Goal: Information Seeking & Learning: Understand process/instructions

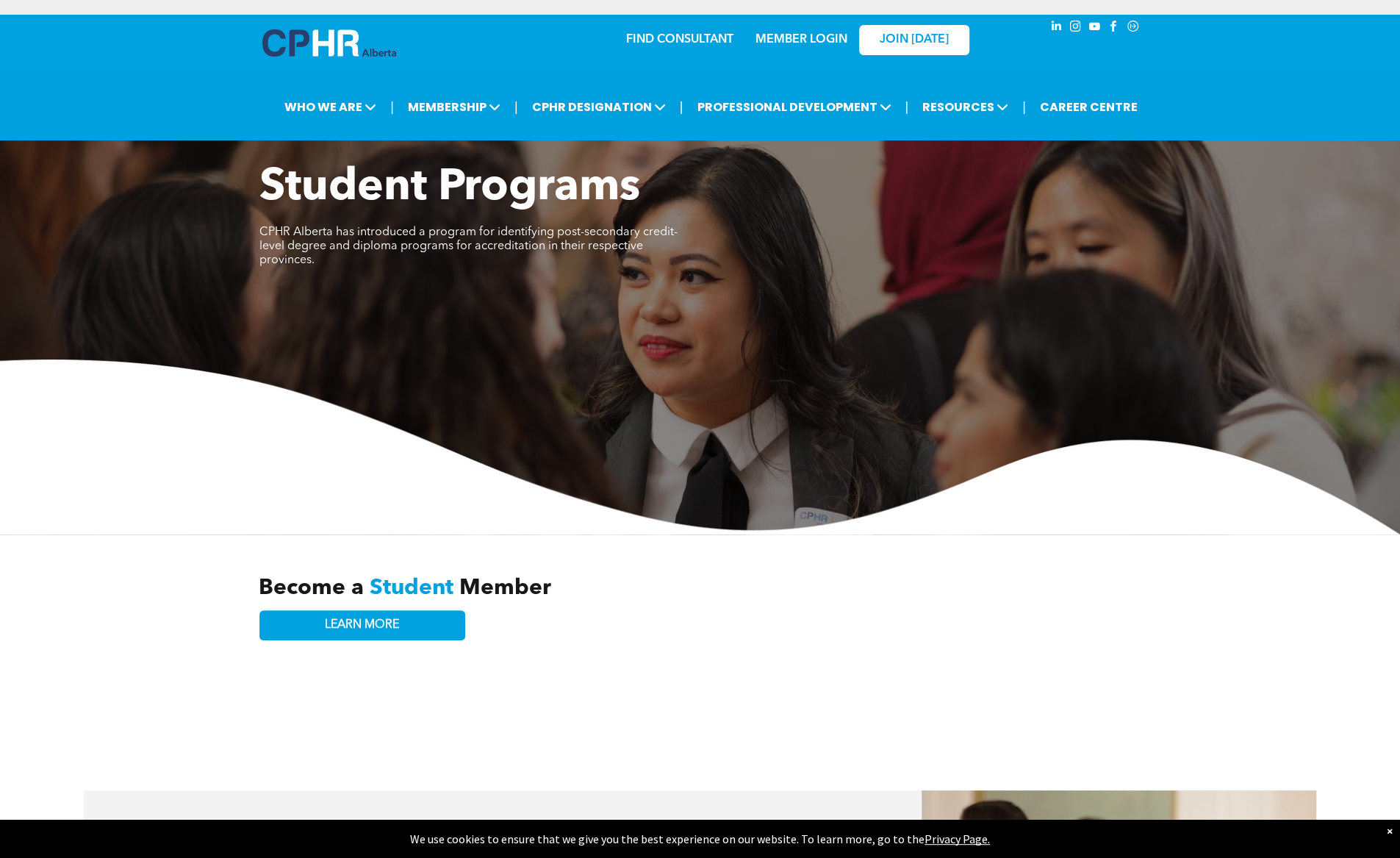
click at [847, 106] on span "PROFESSIONAL DEVELOPMENT" at bounding box center [794, 107] width 203 height 27
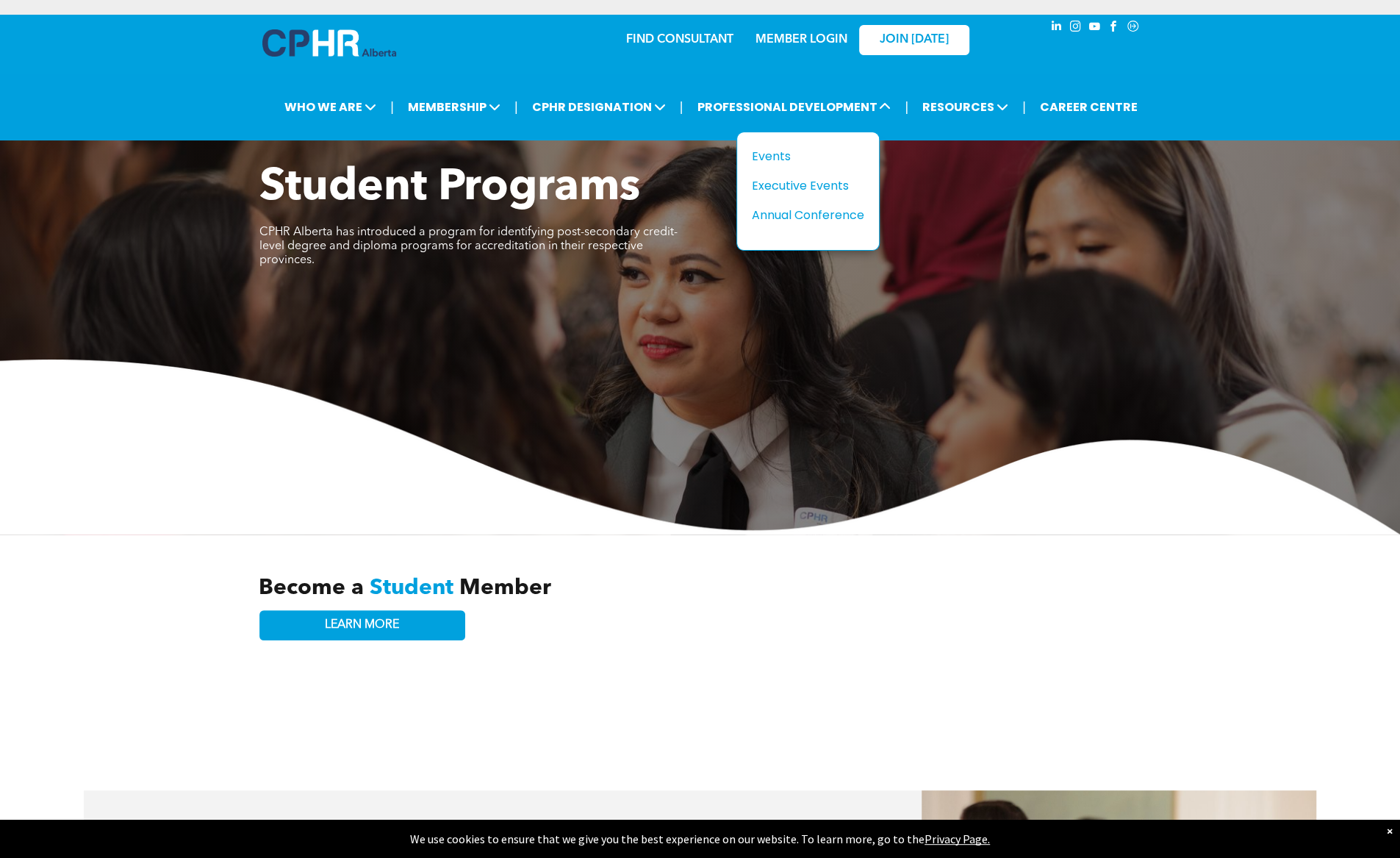
click at [619, 118] on span "CPHR DESIGNATION" at bounding box center [599, 107] width 142 height 27
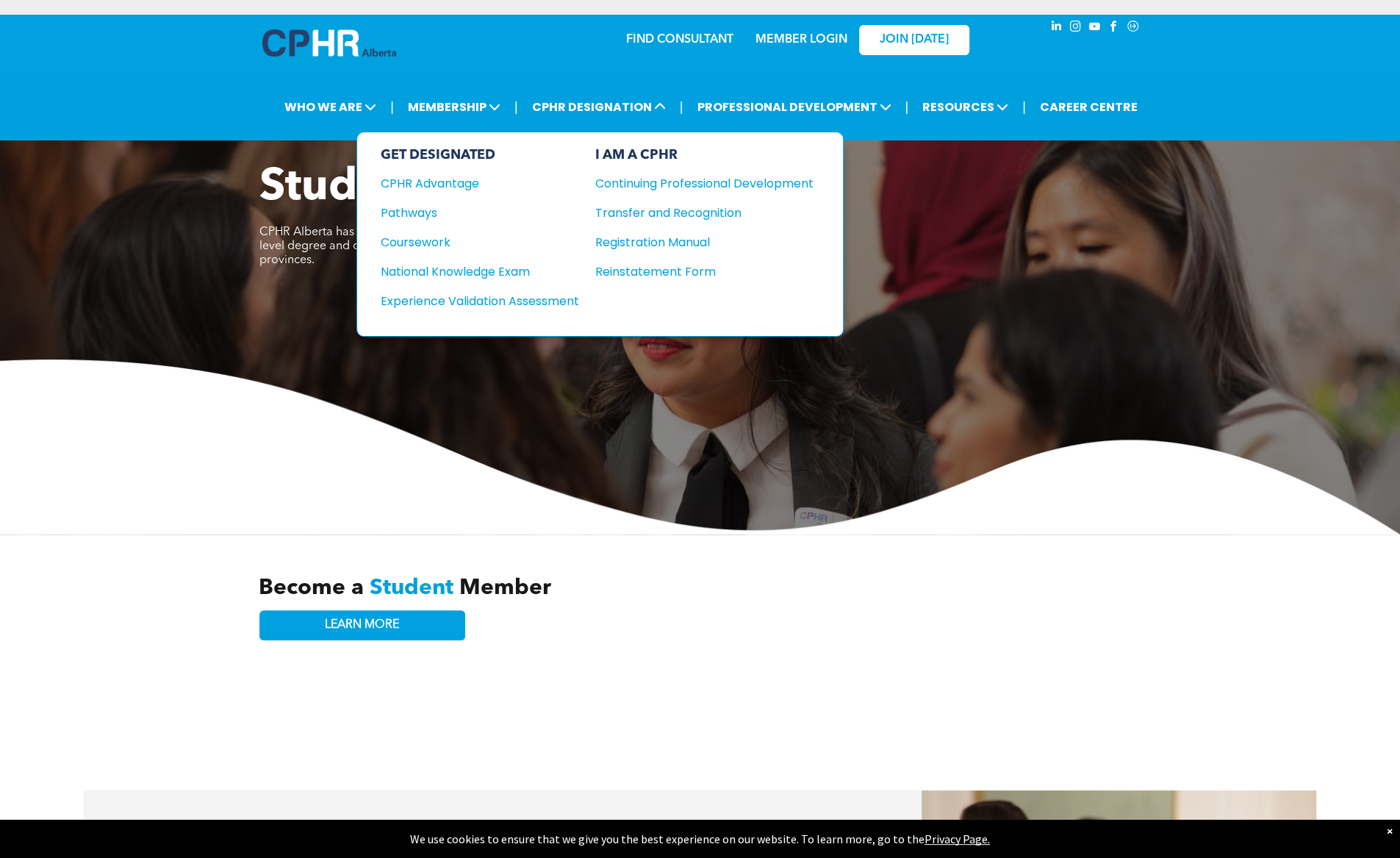
click at [414, 206] on div "Pathways" at bounding box center [470, 213] width 179 height 19
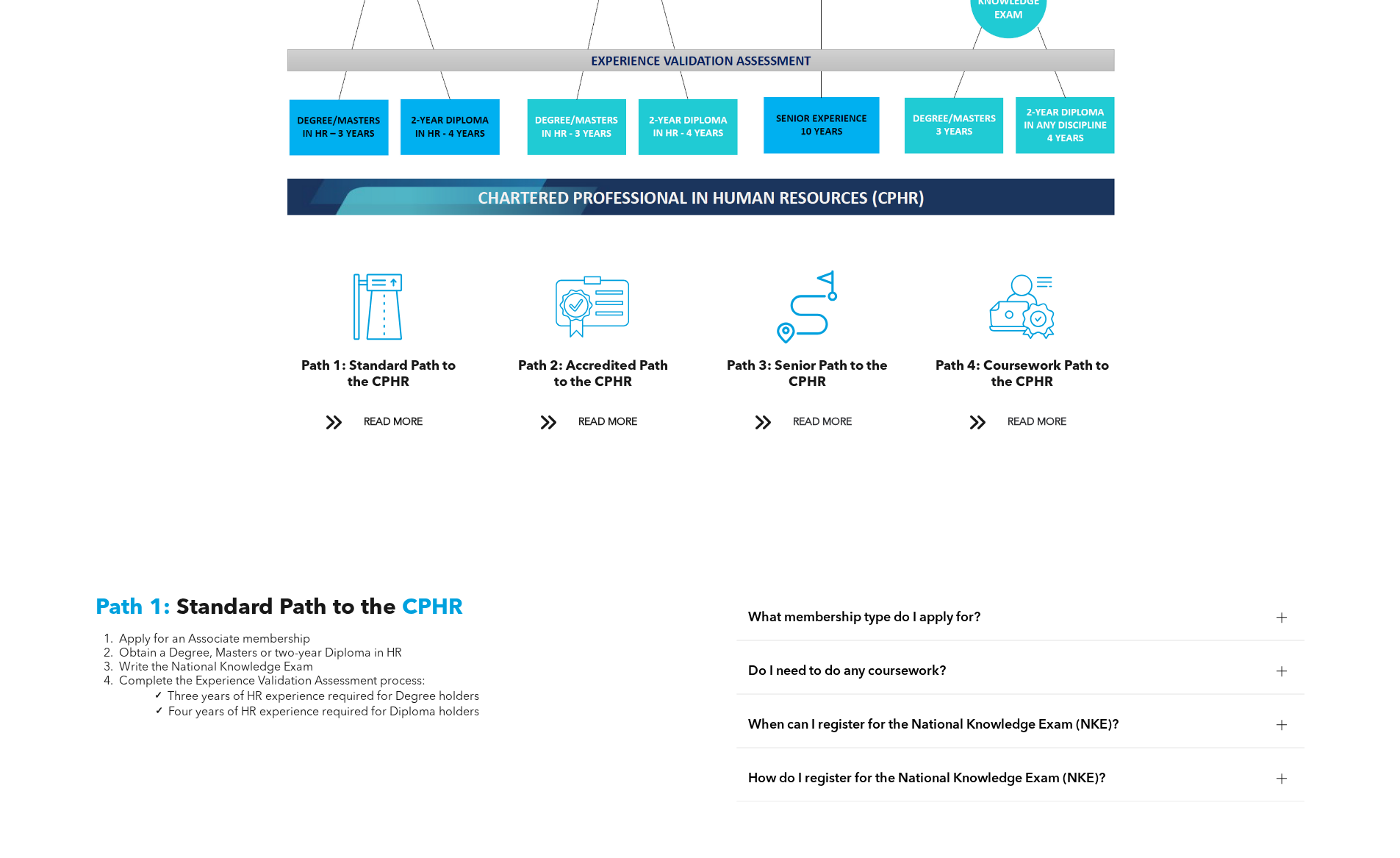
click at [1056, 409] on span "READ MORE" at bounding box center [1037, 422] width 69 height 27
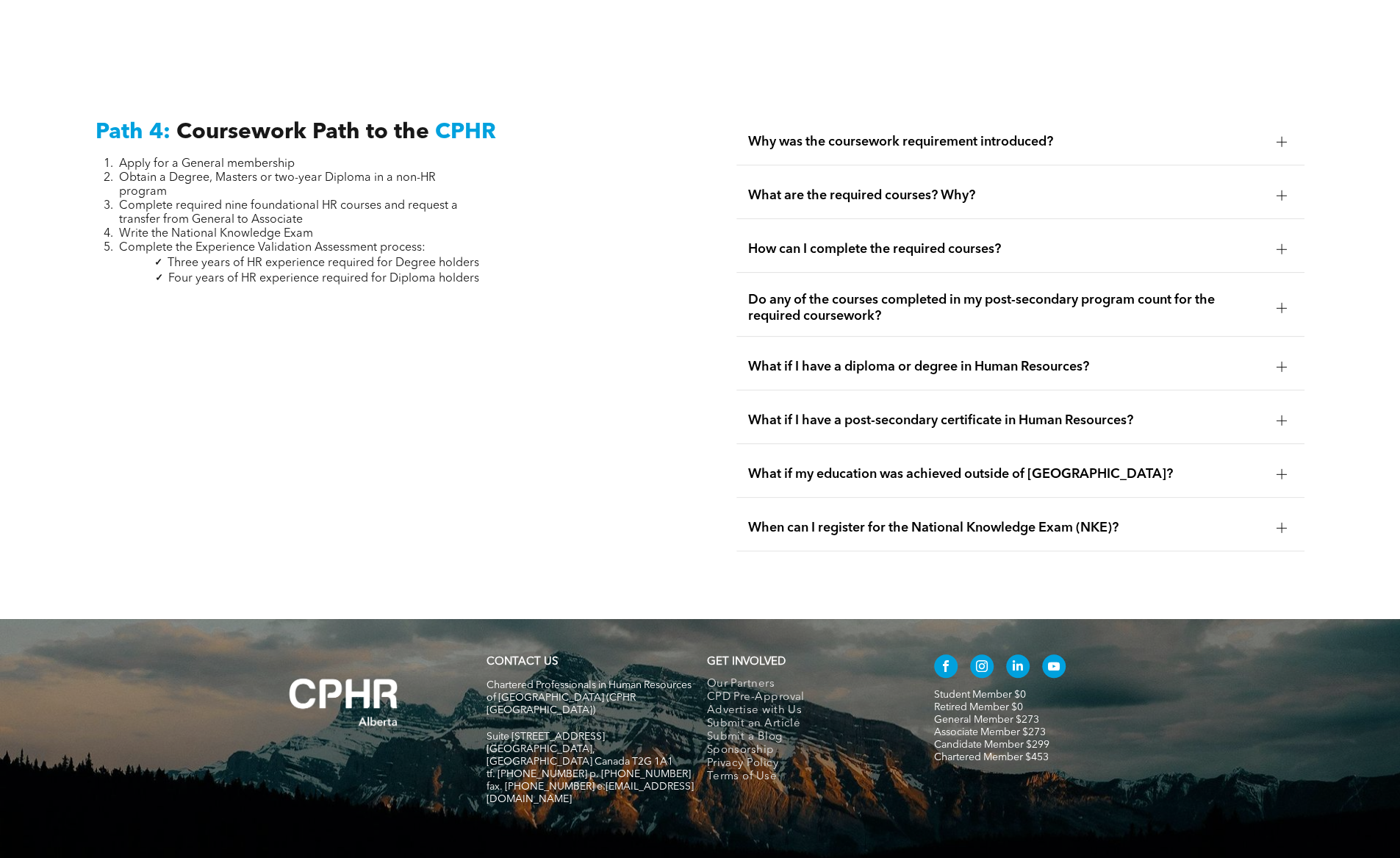
scroll to position [4365, 0]
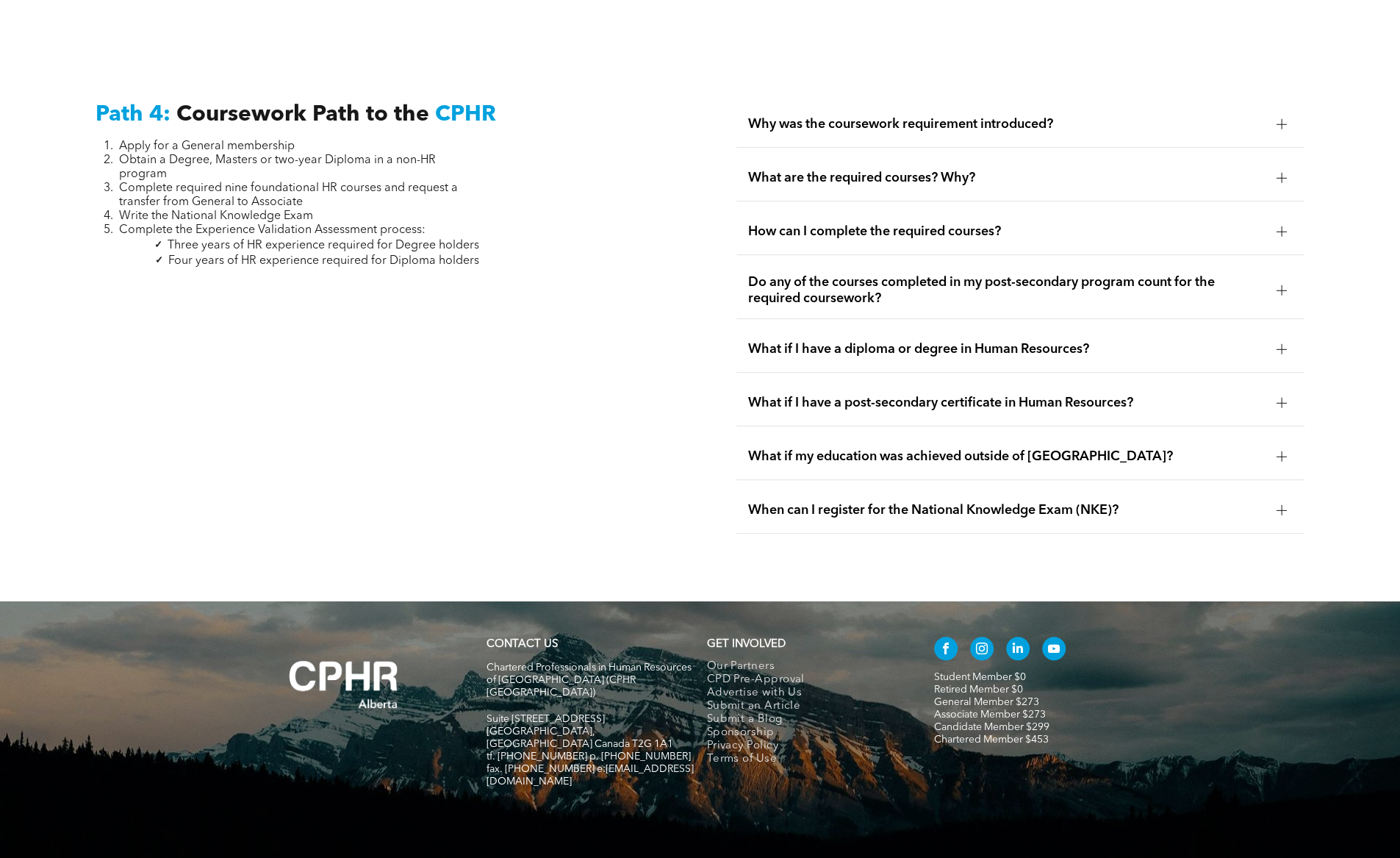
click at [1271, 221] on div at bounding box center [1282, 232] width 22 height 22
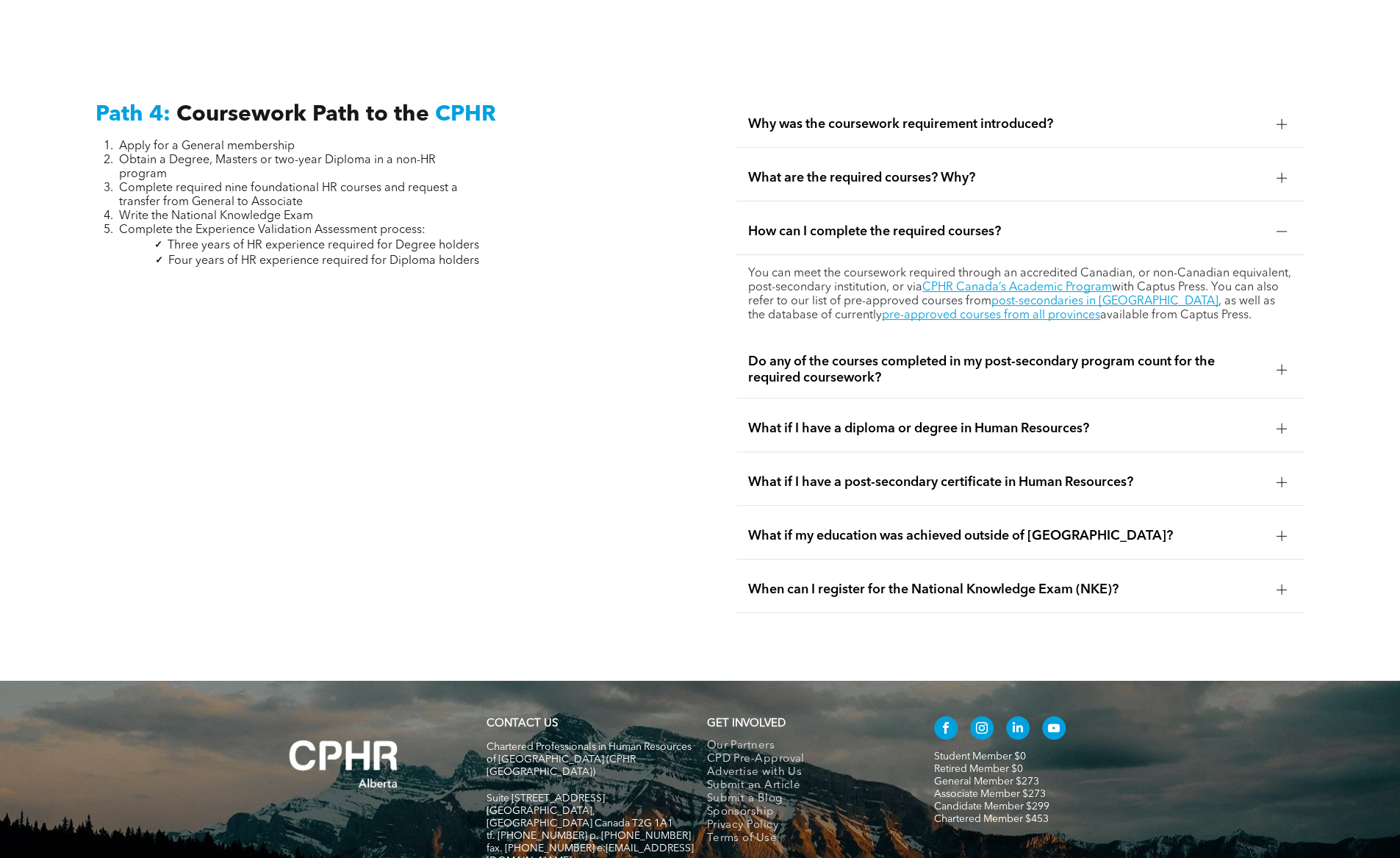
click at [1077, 296] on link "post-secondaries in [GEOGRAPHIC_DATA]" at bounding box center [1105, 301] width 227 height 12
click at [1291, 113] on div at bounding box center [1282, 124] width 22 height 22
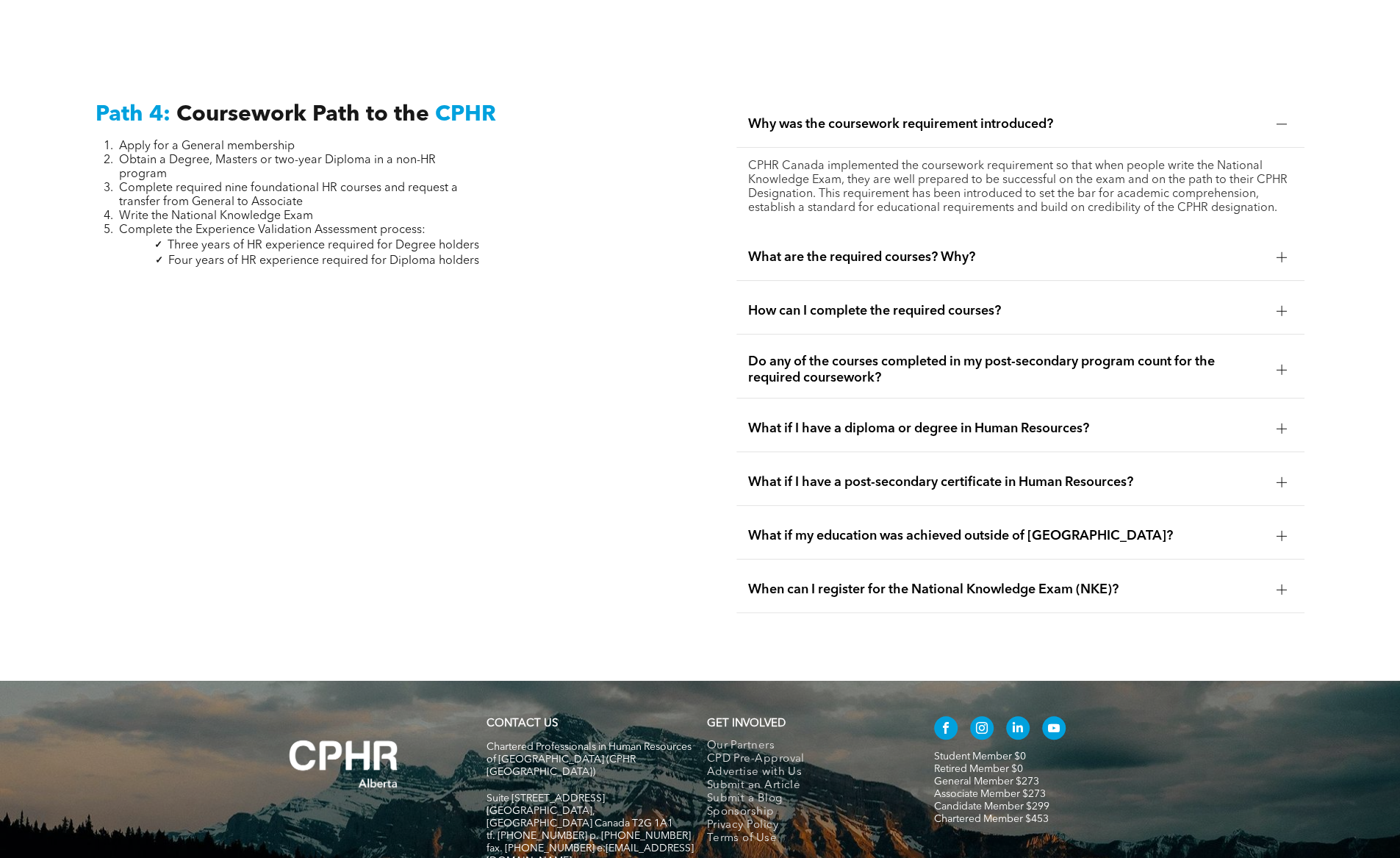
click at [1279, 113] on div at bounding box center [1282, 124] width 22 height 22
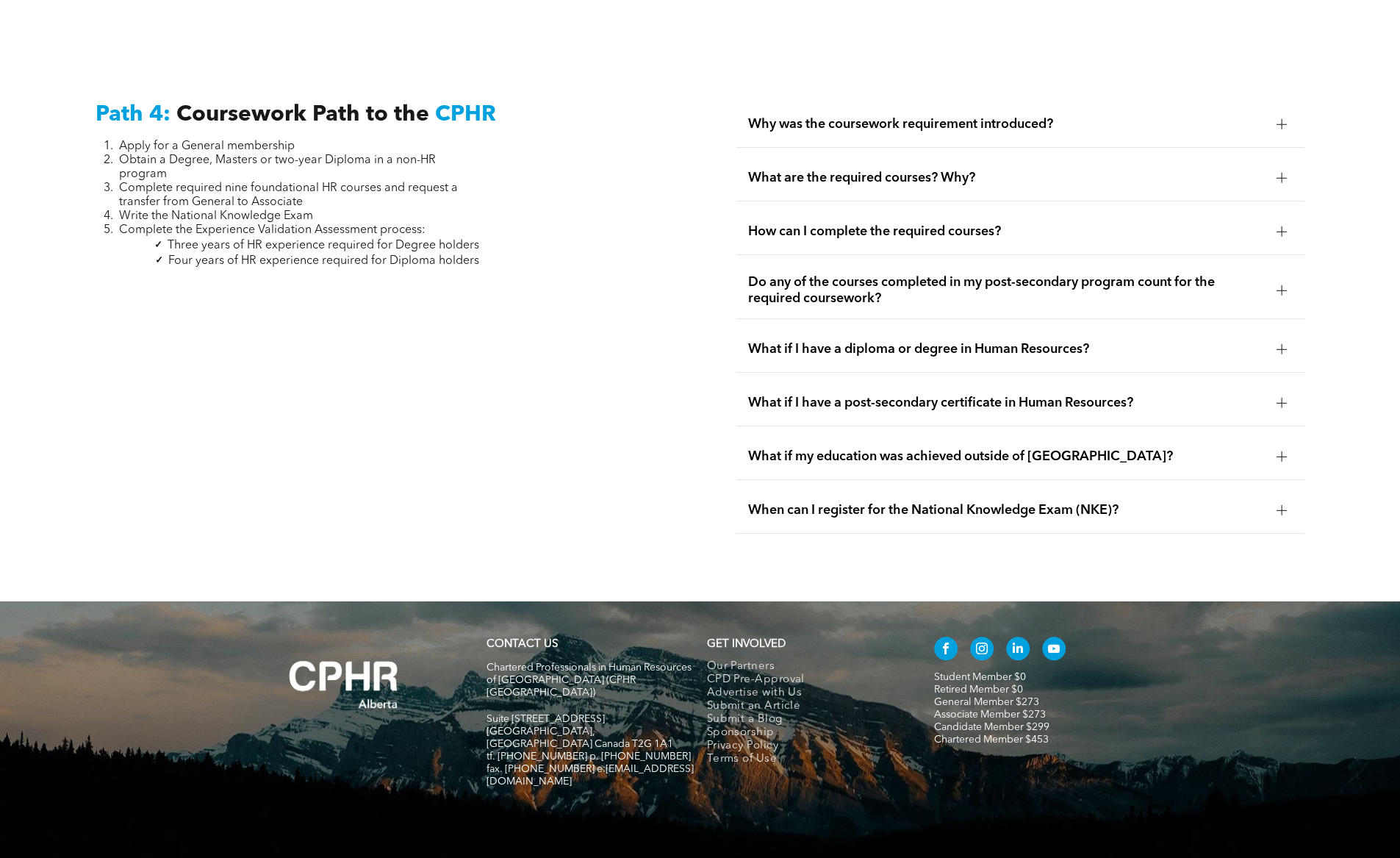
click at [1260, 155] on div "What are the required courses? Why?" at bounding box center [1020, 178] width 568 height 46
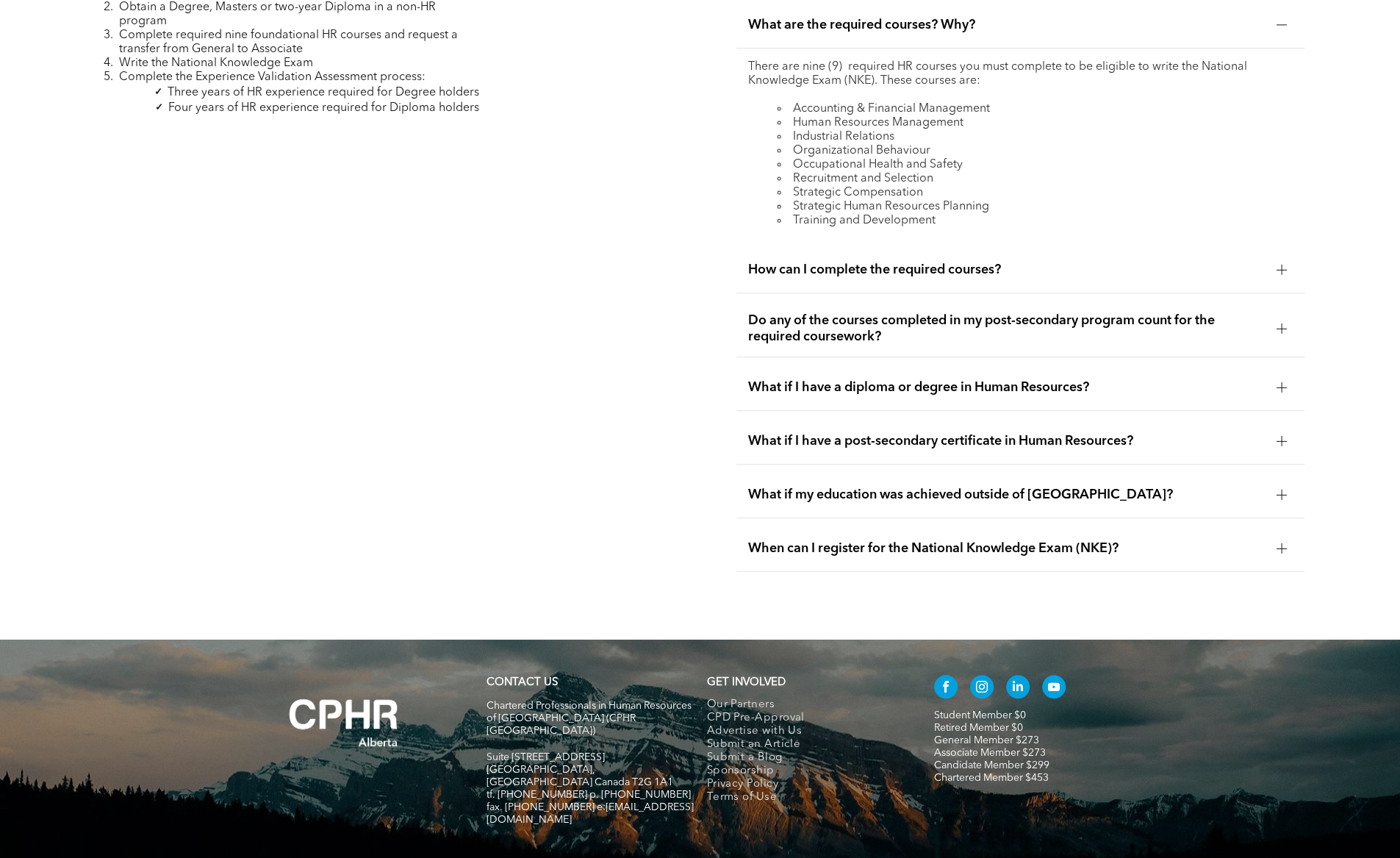
scroll to position [4521, 0]
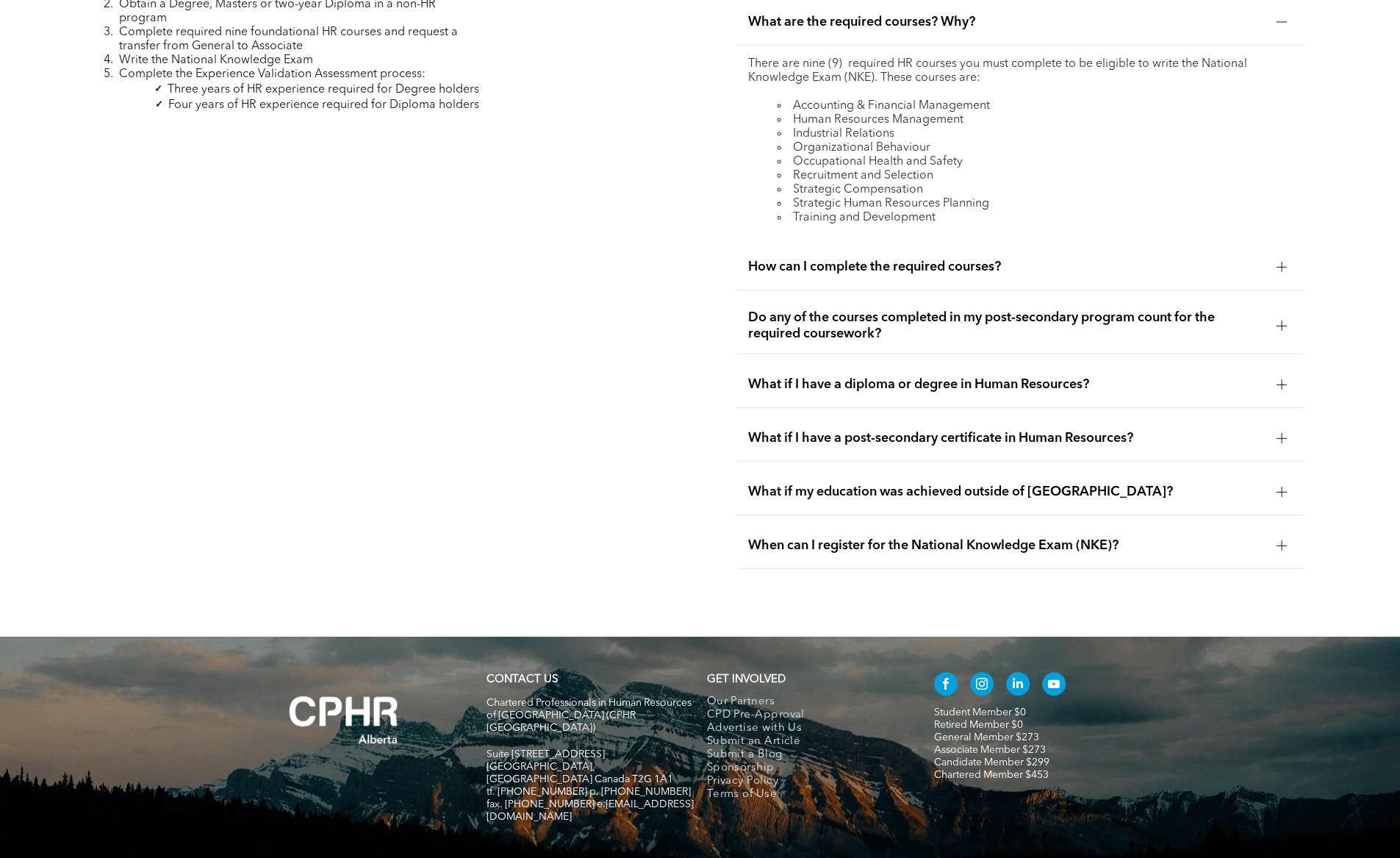
click at [1074, 258] on span "How can I complete the required courses?" at bounding box center [1007, 266] width 517 height 16
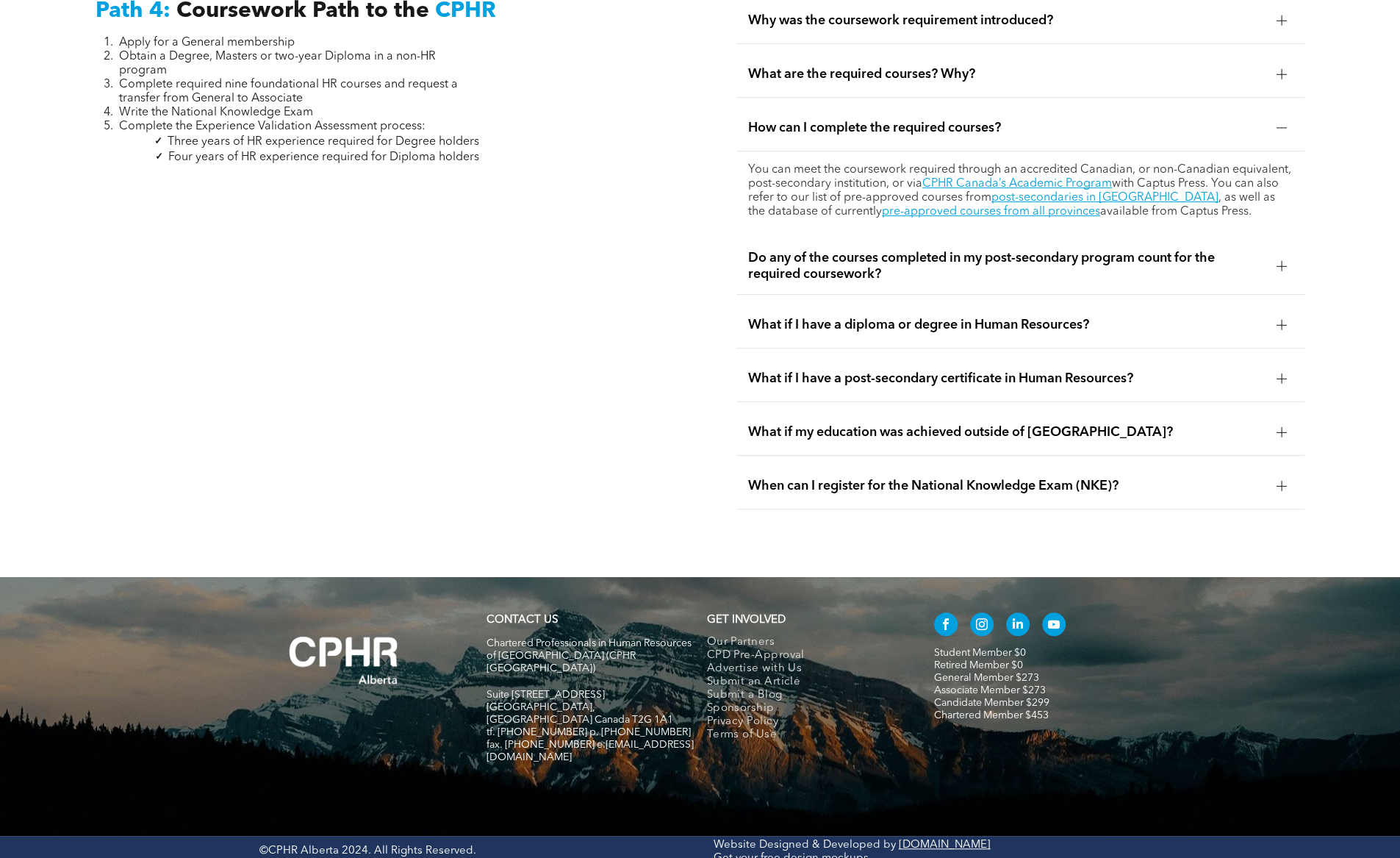
scroll to position [4445, 0]
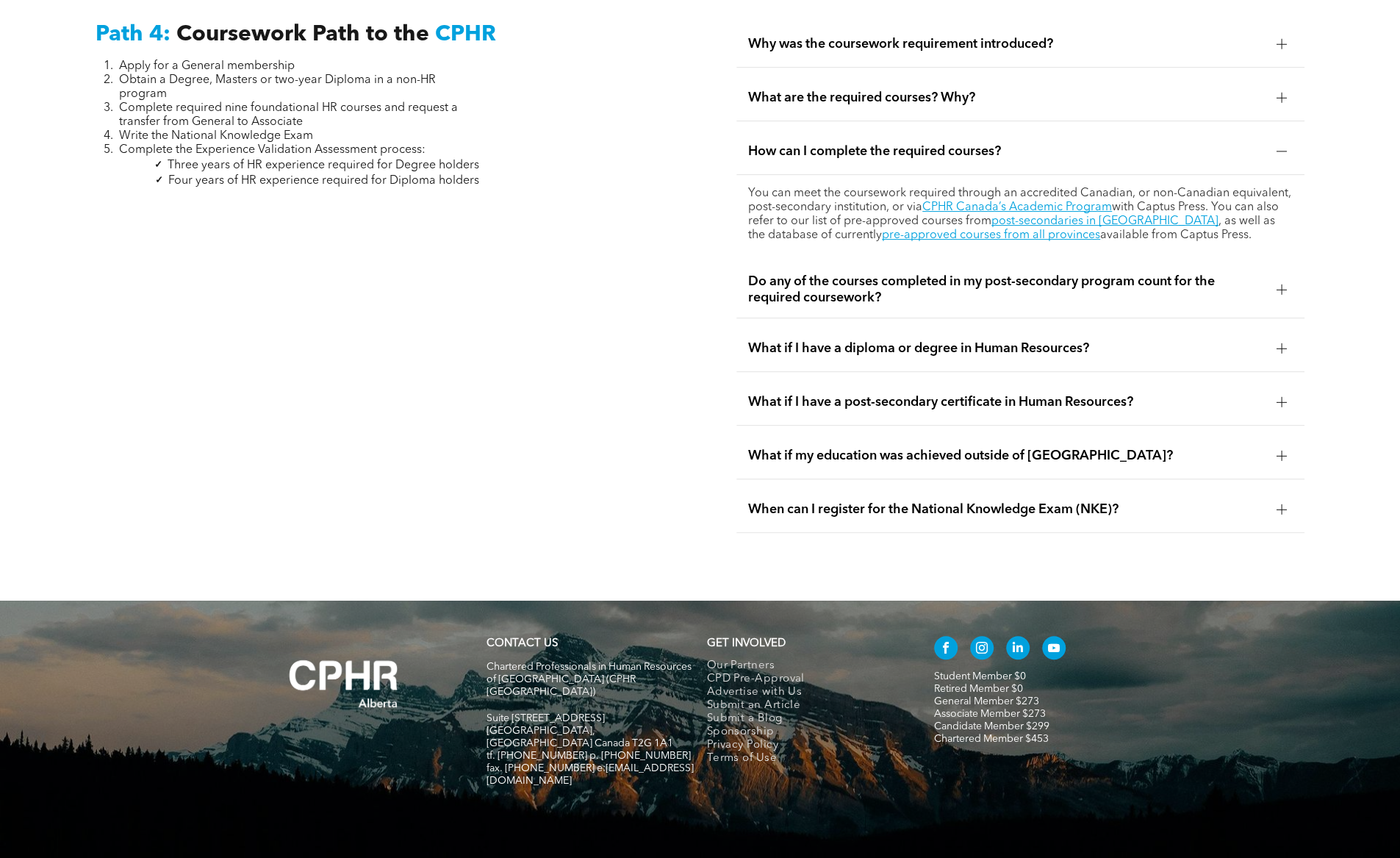
click at [936, 229] on link "pre-approved courses from all provinces" at bounding box center [991, 235] width 218 height 12
click at [1113, 215] on link "post-secondaries in [GEOGRAPHIC_DATA]" at bounding box center [1105, 221] width 227 height 12
click at [1274, 262] on div "Do any of the courses completed in my post-secondary program count for the requ…" at bounding box center [1020, 290] width 568 height 56
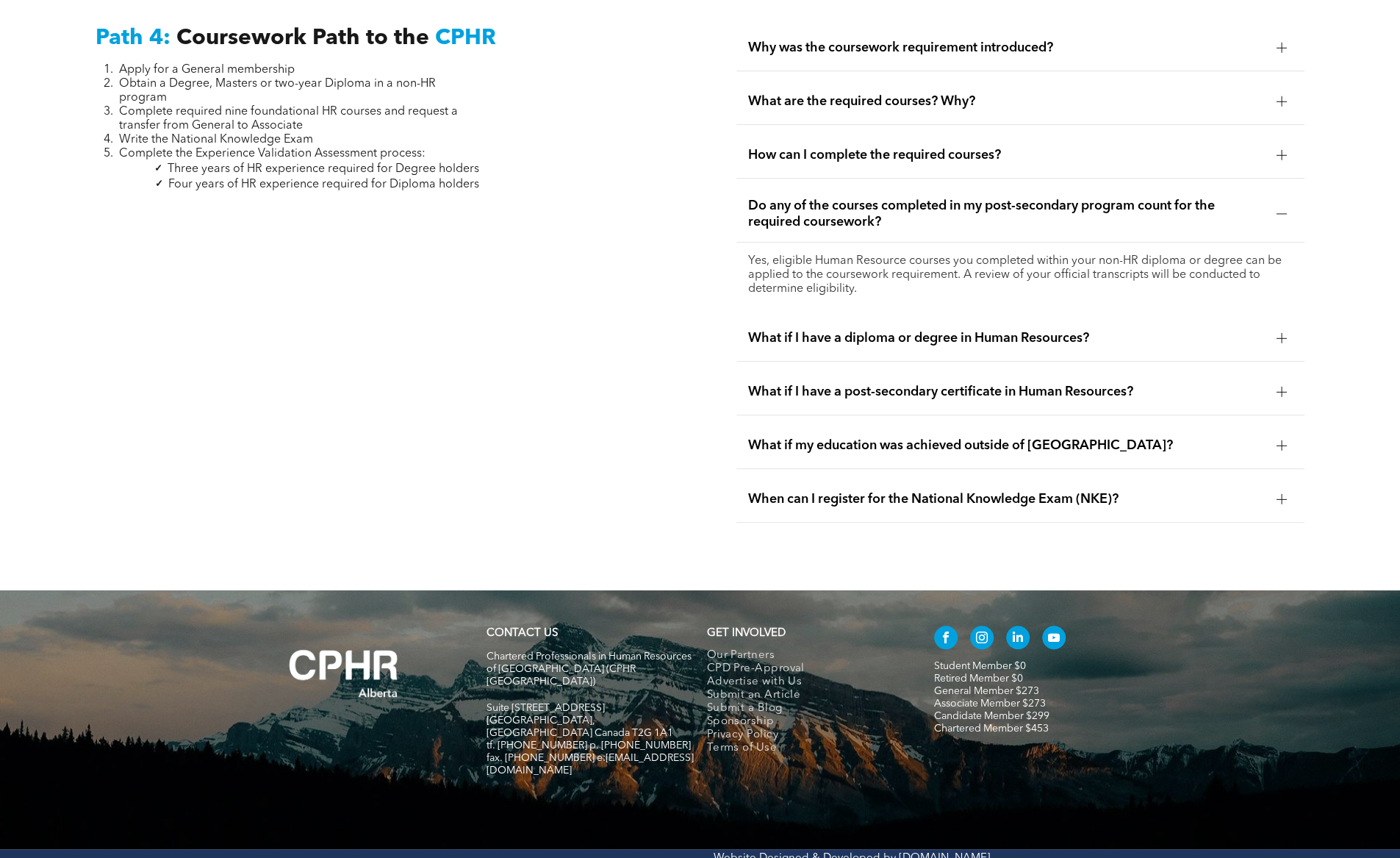
scroll to position [4431, 0]
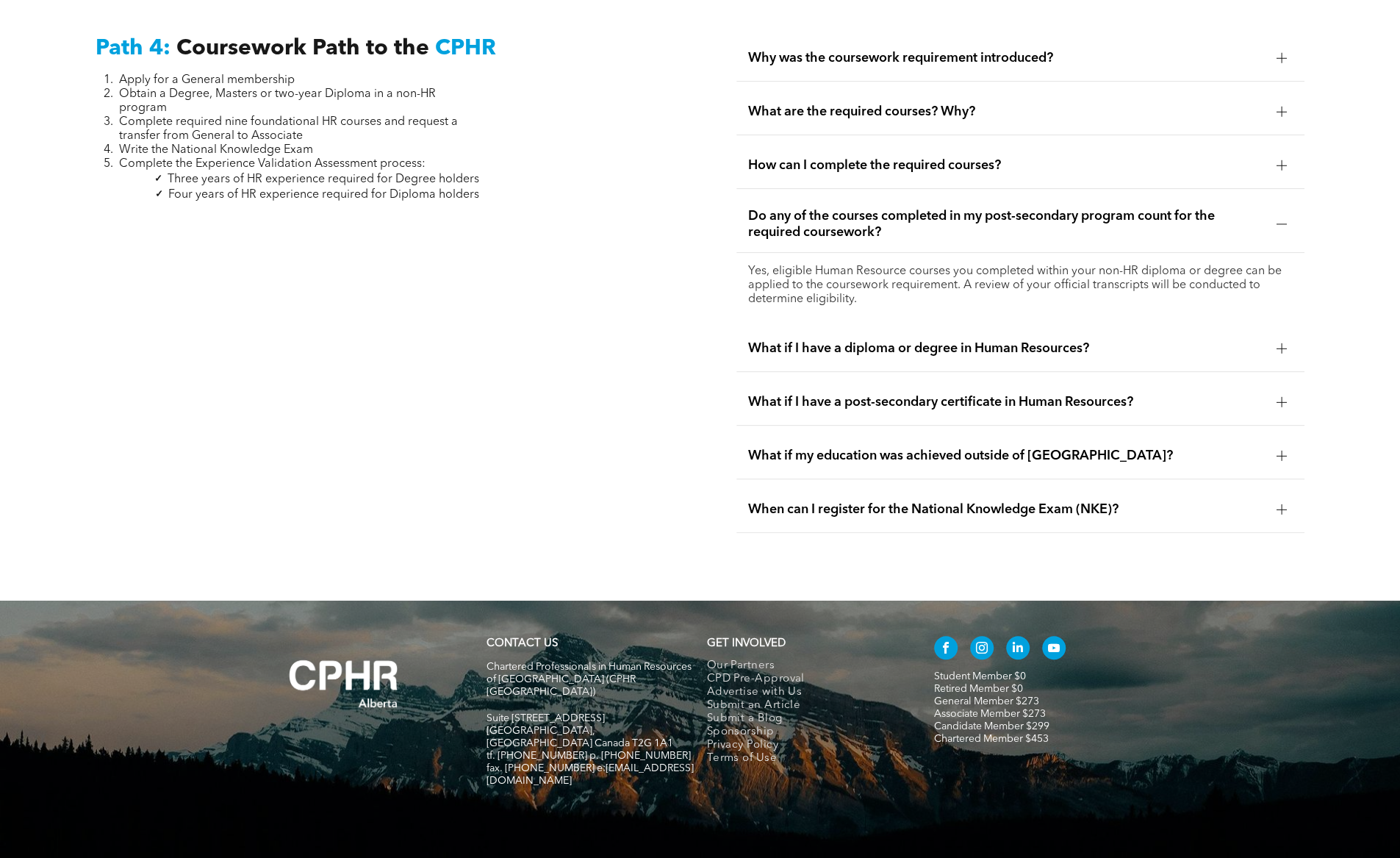
click at [1279, 154] on div at bounding box center [1282, 166] width 22 height 22
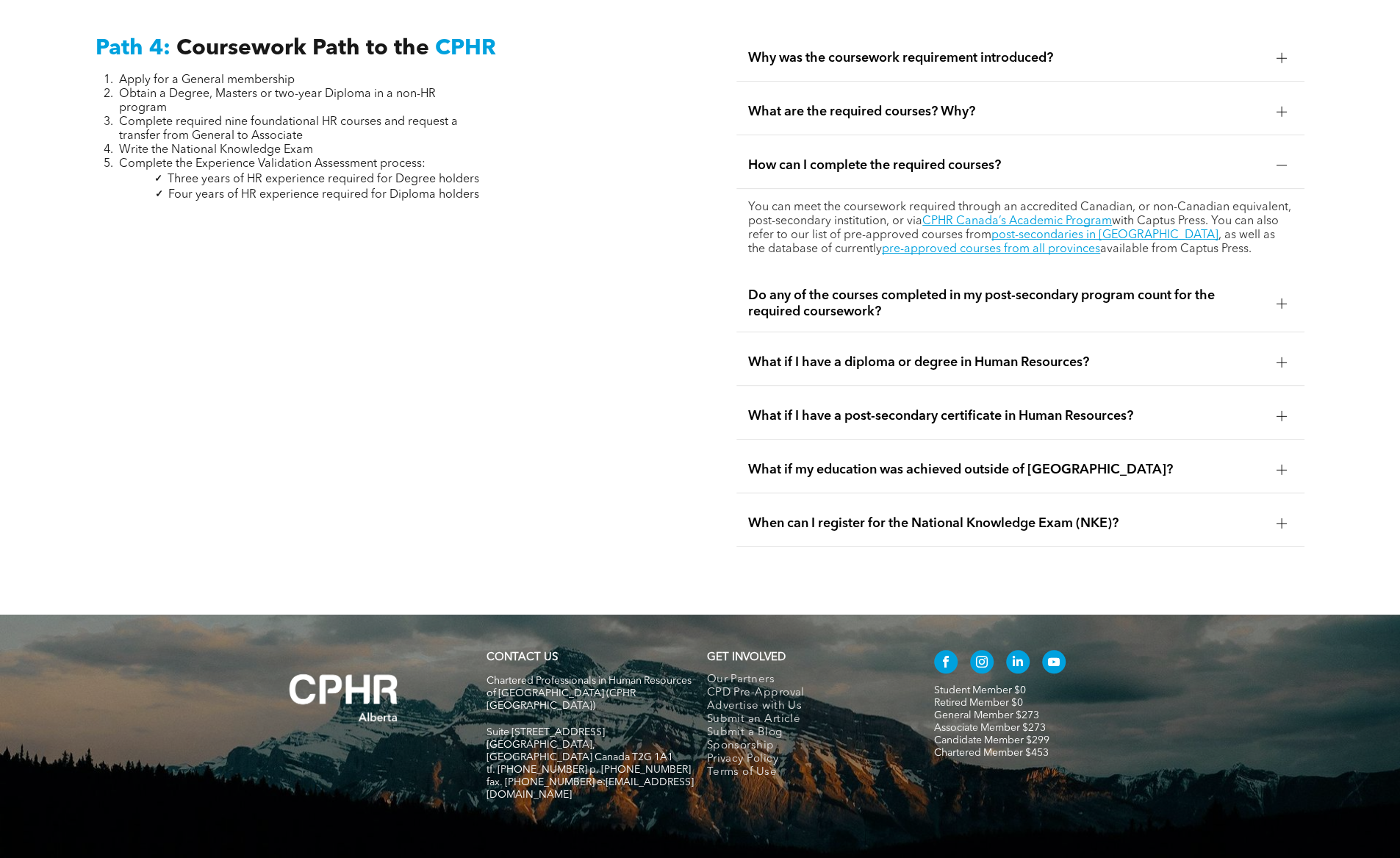
click at [1127, 229] on link "post-secondaries in [GEOGRAPHIC_DATA]" at bounding box center [1105, 235] width 227 height 12
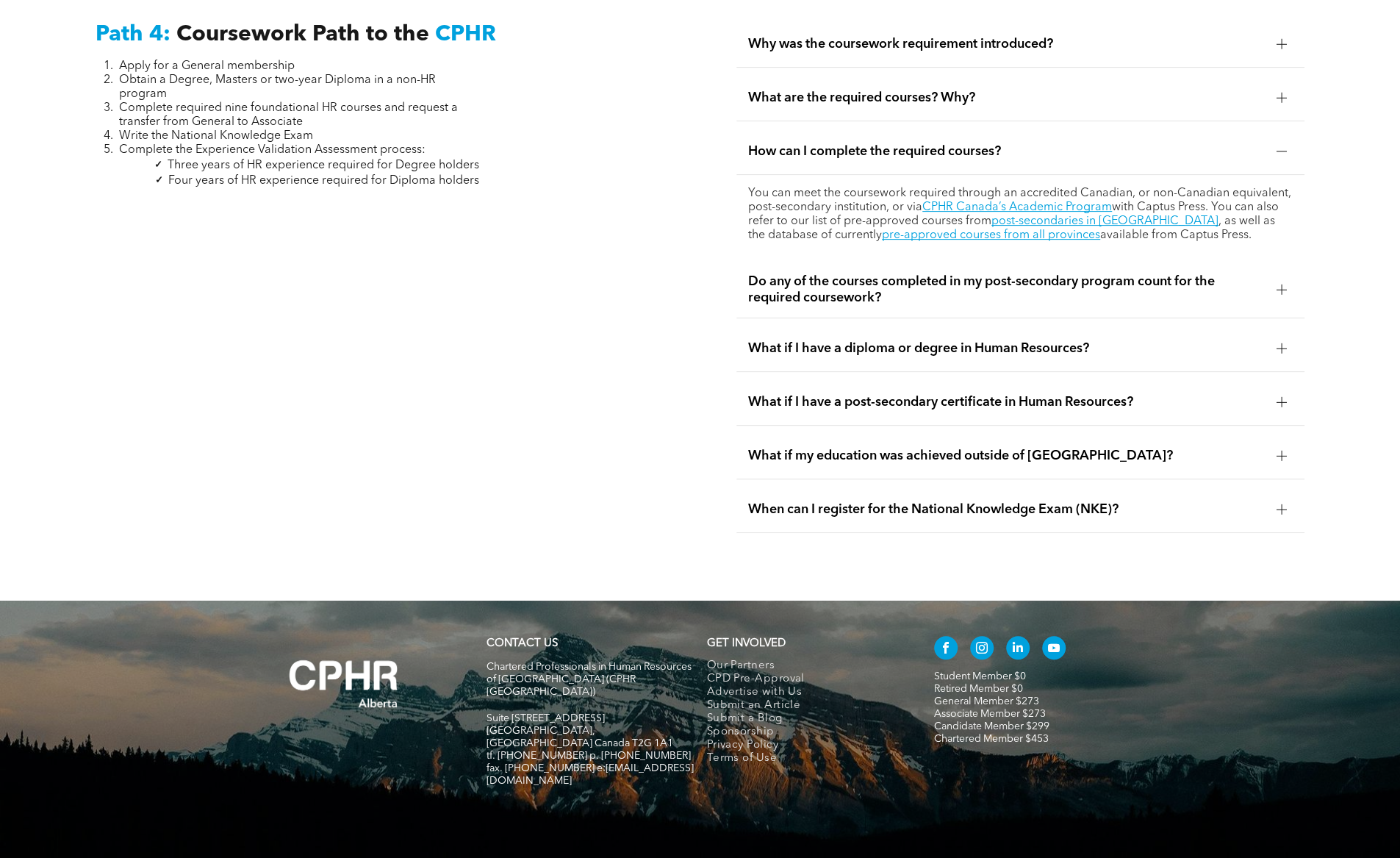
scroll to position [4443, 0]
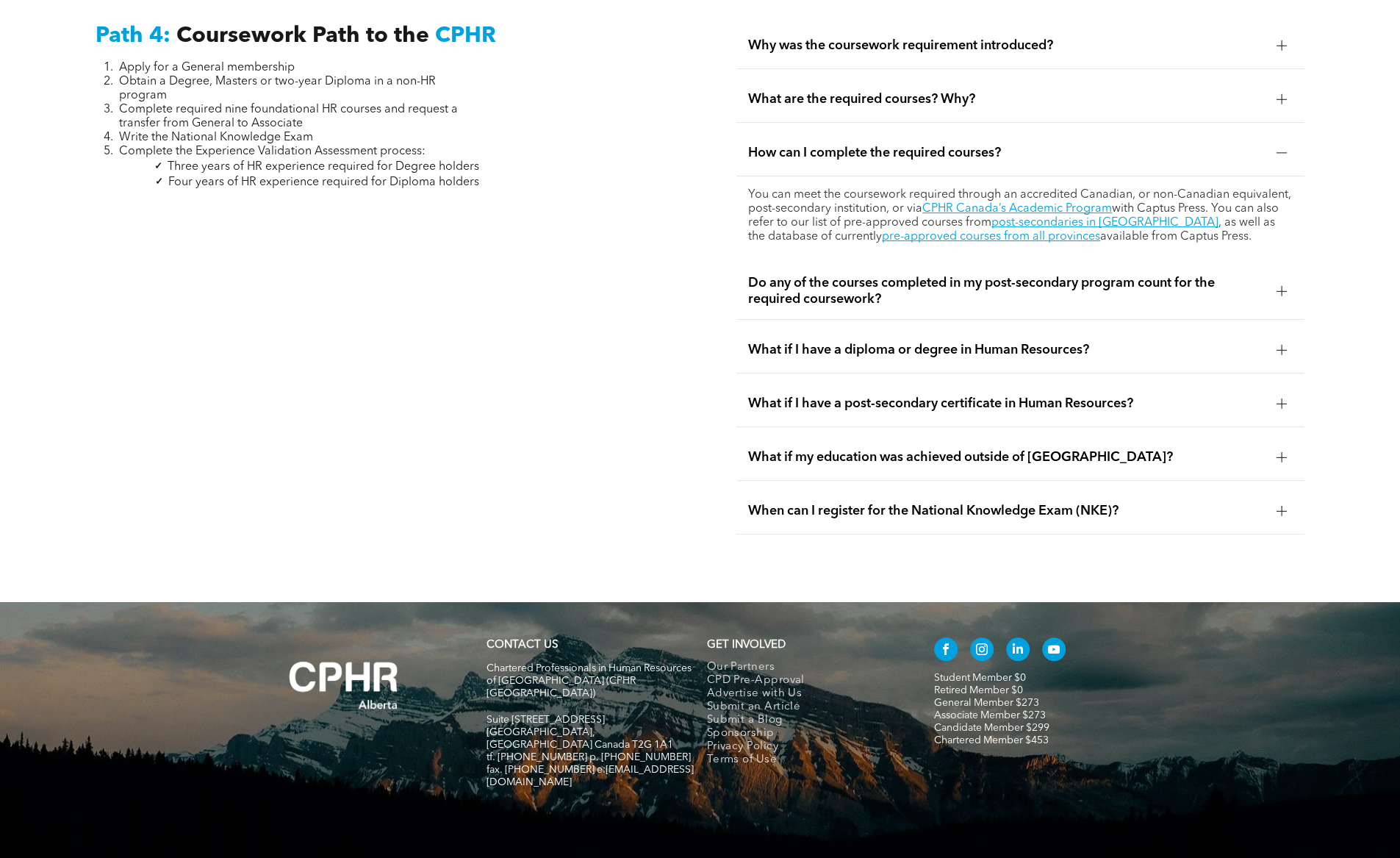
click at [1107, 381] on div "What if I have a post-secondary certificate in Human Resources?" at bounding box center [1020, 403] width 568 height 46
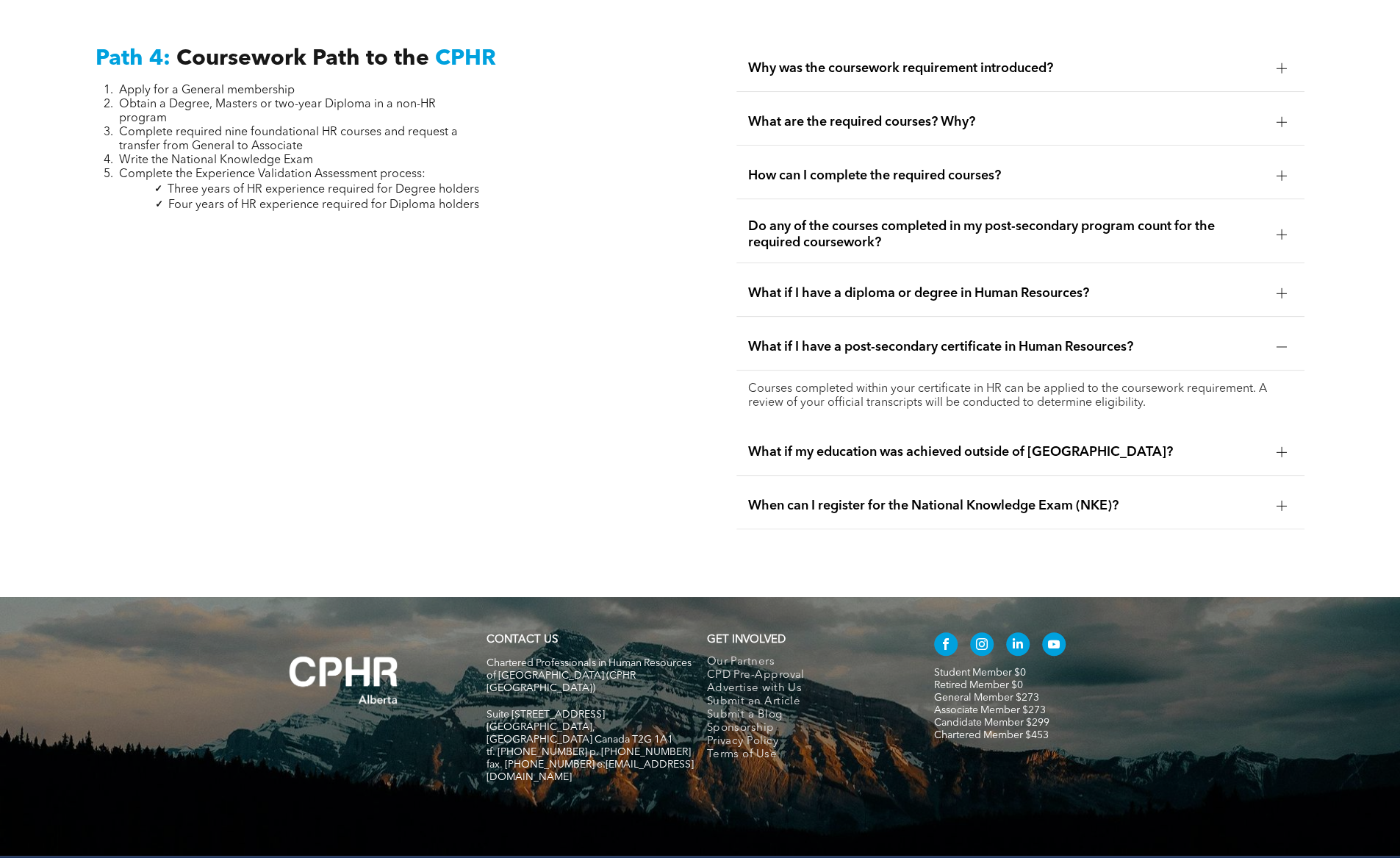
scroll to position [4417, 0]
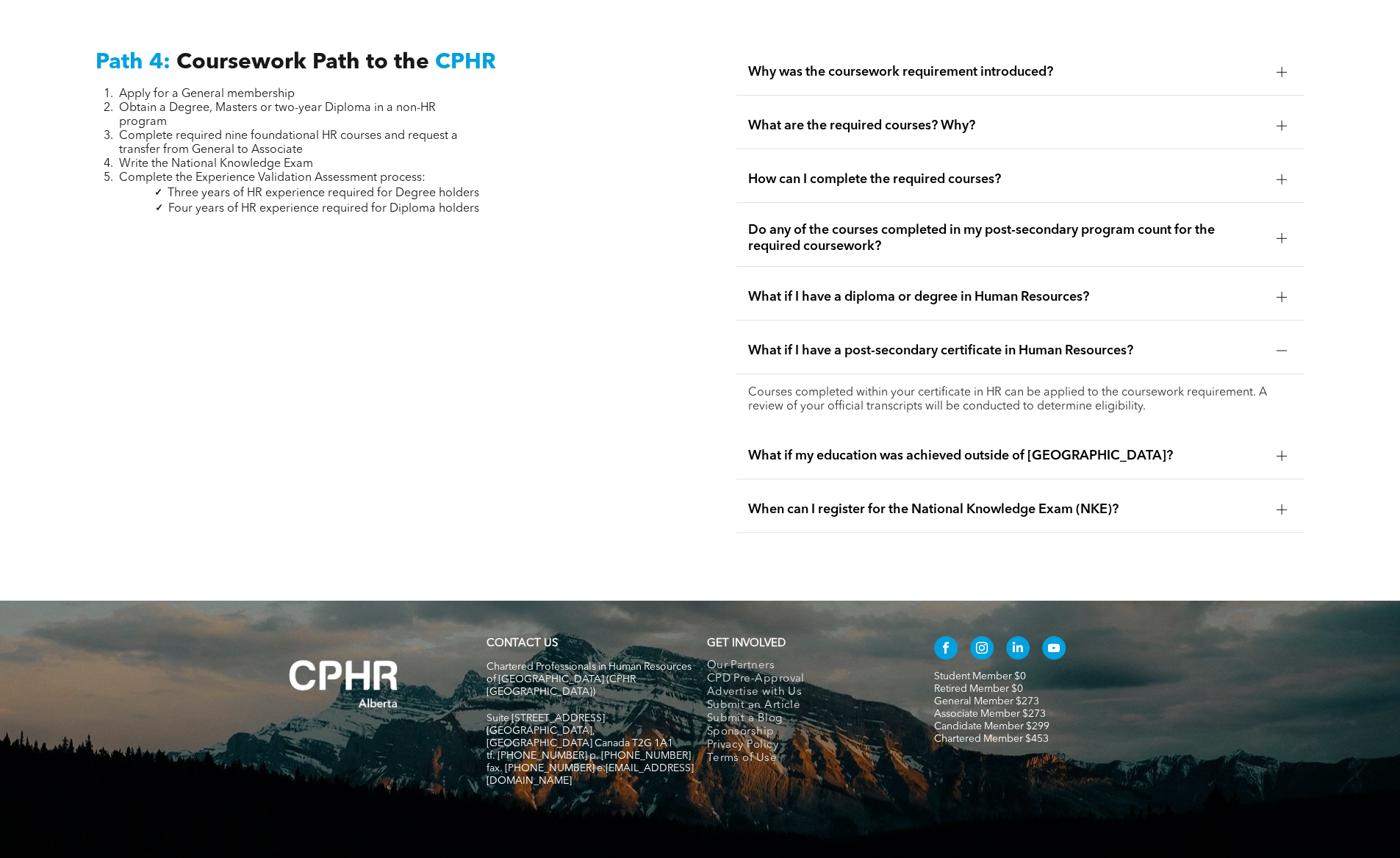
click at [1234, 433] on div "What if my education was achieved outside of [GEOGRAPHIC_DATA]?" at bounding box center [1020, 456] width 568 height 46
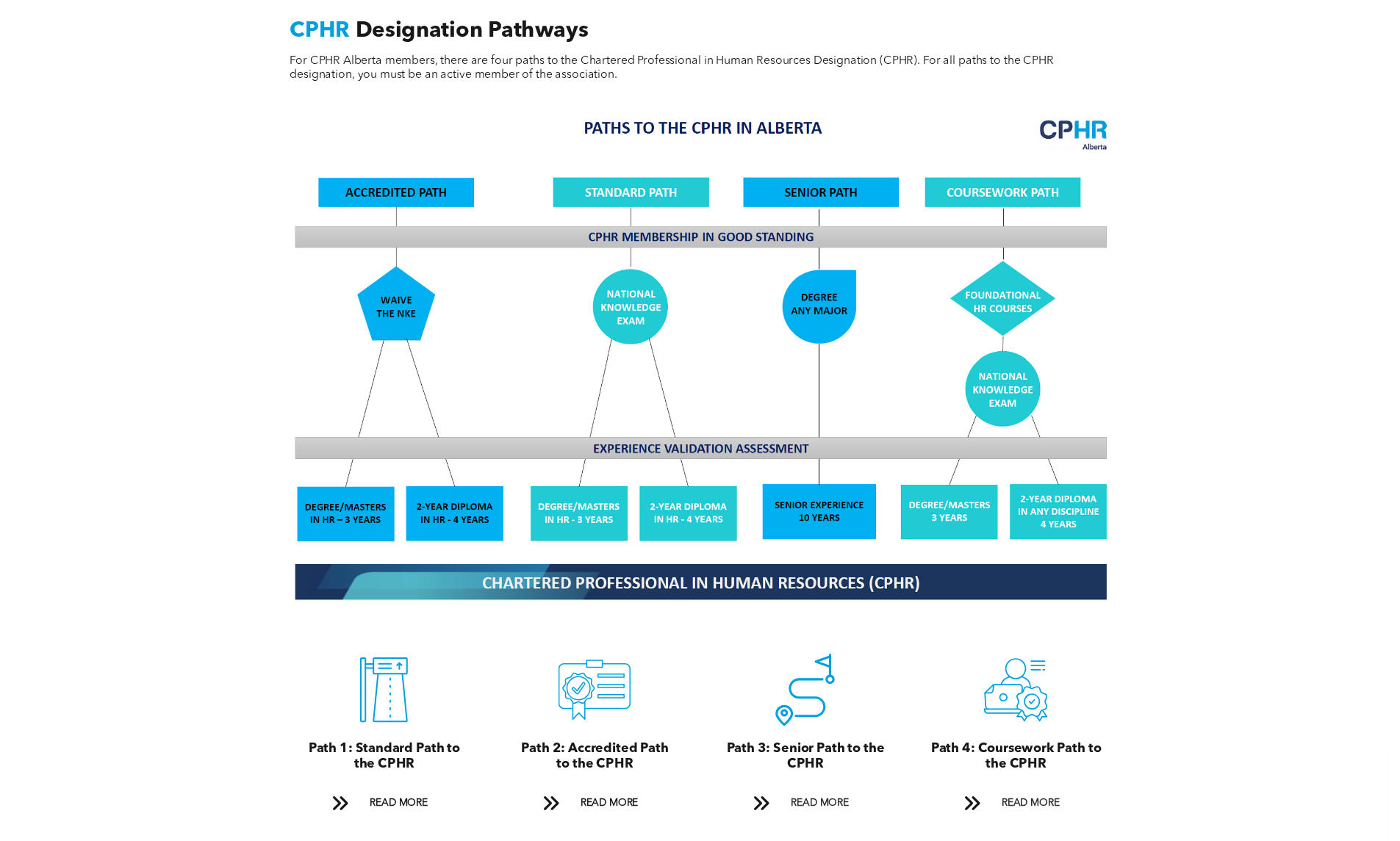
scroll to position [1145, 0]
